Goal: Information Seeking & Learning: Find specific fact

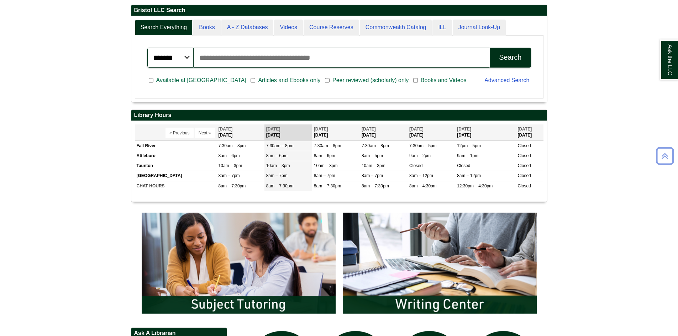
scroll to position [320, 0]
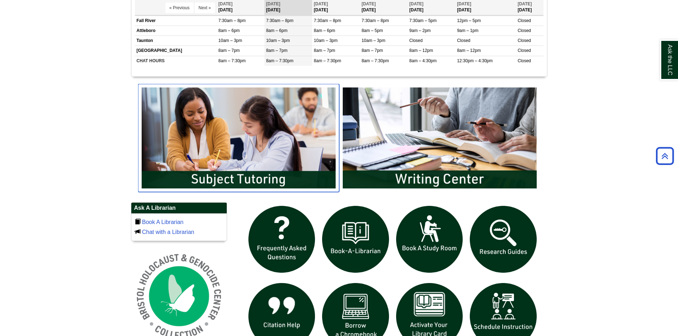
click at [312, 176] on img "slideshow" at bounding box center [238, 138] width 201 height 108
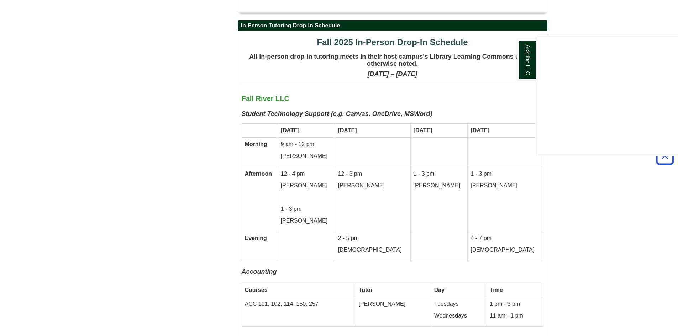
scroll to position [1495, 0]
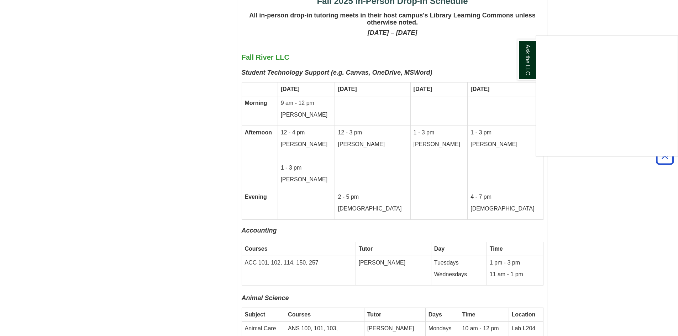
click at [575, 209] on div "Ask the LLC" at bounding box center [339, 168] width 678 height 336
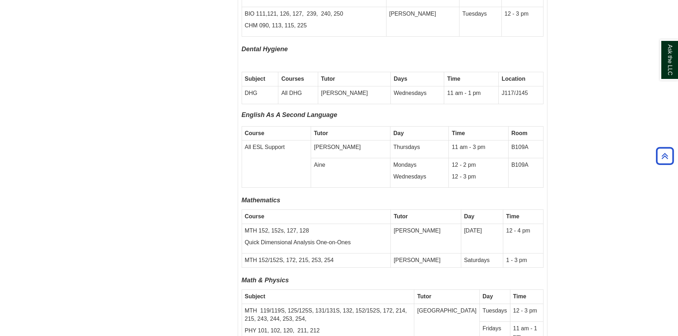
scroll to position [1957, 0]
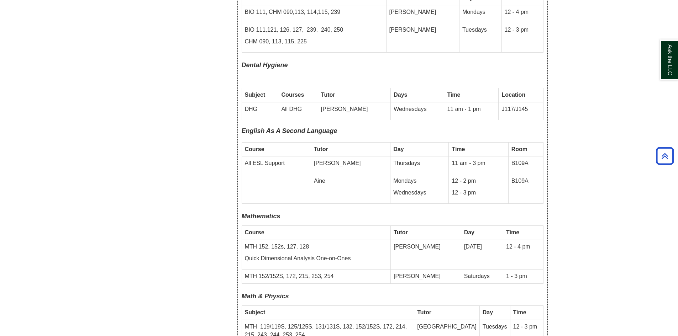
click at [521, 105] on p "J117/J145" at bounding box center [520, 109] width 38 height 8
click at [519, 105] on p "J117/J145" at bounding box center [520, 109] width 38 height 8
drag, startPoint x: 522, startPoint y: 85, endPoint x: 495, endPoint y: 90, distance: 27.0
click at [499, 102] on td "J117/J145" at bounding box center [521, 111] width 44 height 18
copy p "J117/J145"
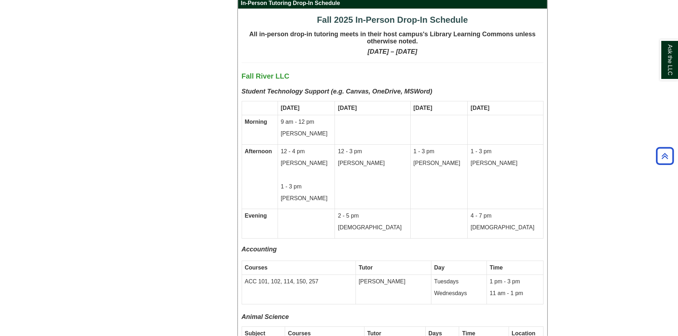
scroll to position [1459, 0]
